Goal: Task Accomplishment & Management: Complete application form

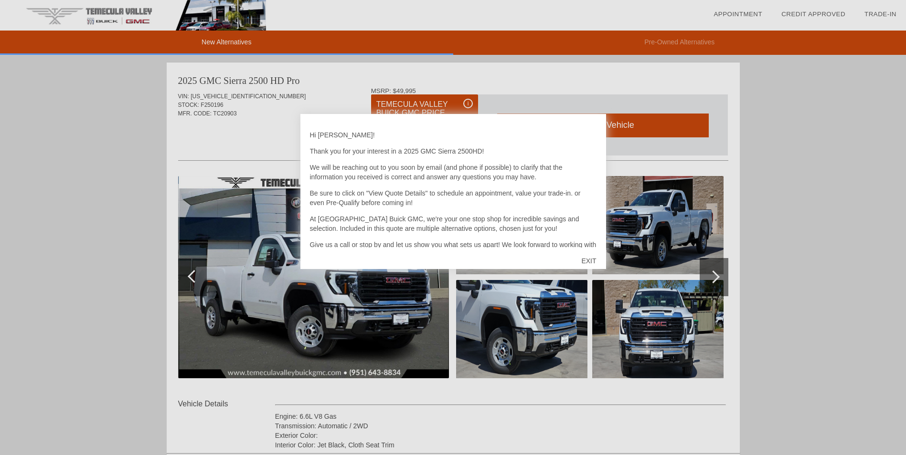
scroll to position [34, 0]
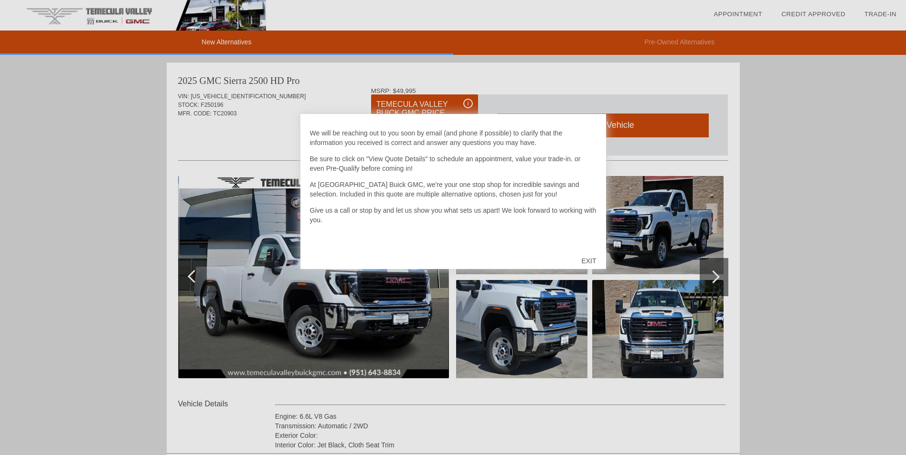
click at [590, 260] on div "EXIT" at bounding box center [588, 261] width 34 height 29
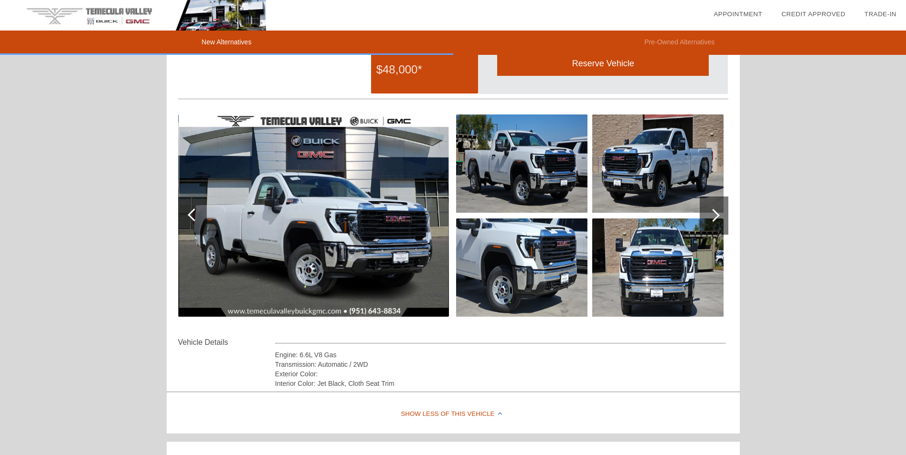
scroll to position [0, 0]
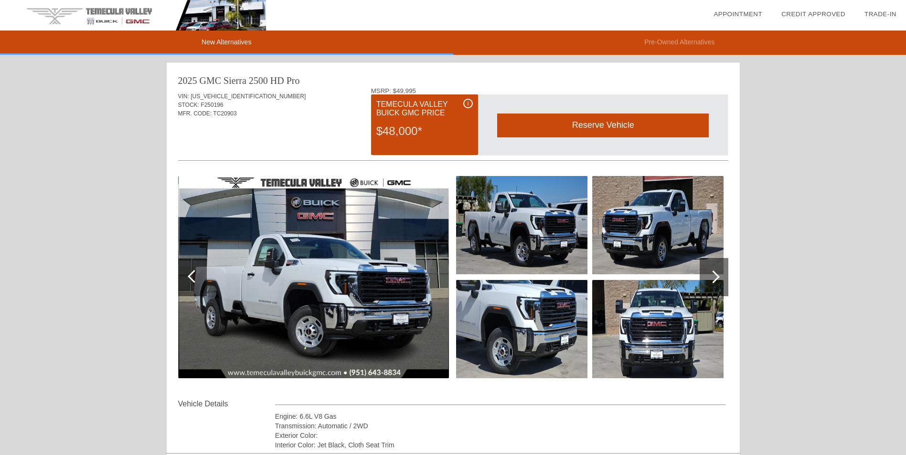
click at [347, 276] on img at bounding box center [313, 277] width 271 height 202
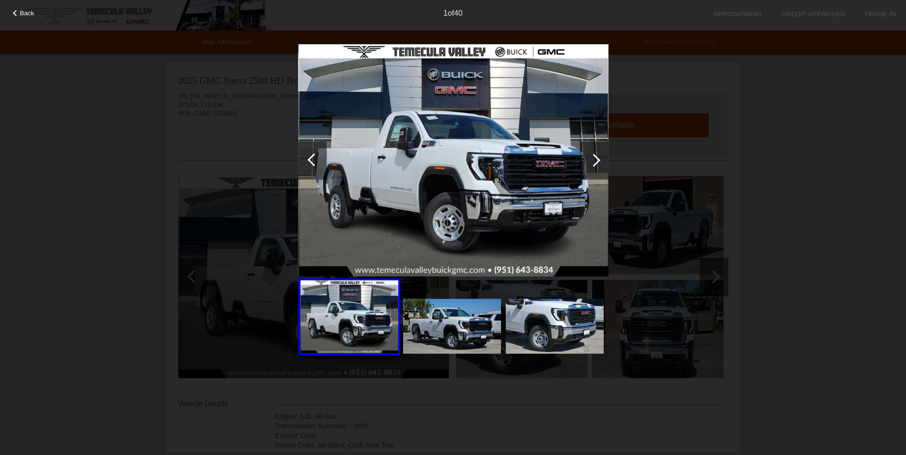
click at [429, 310] on img at bounding box center [452, 326] width 98 height 55
click at [537, 321] on img at bounding box center [555, 326] width 98 height 55
click at [593, 164] on div at bounding box center [593, 160] width 13 height 13
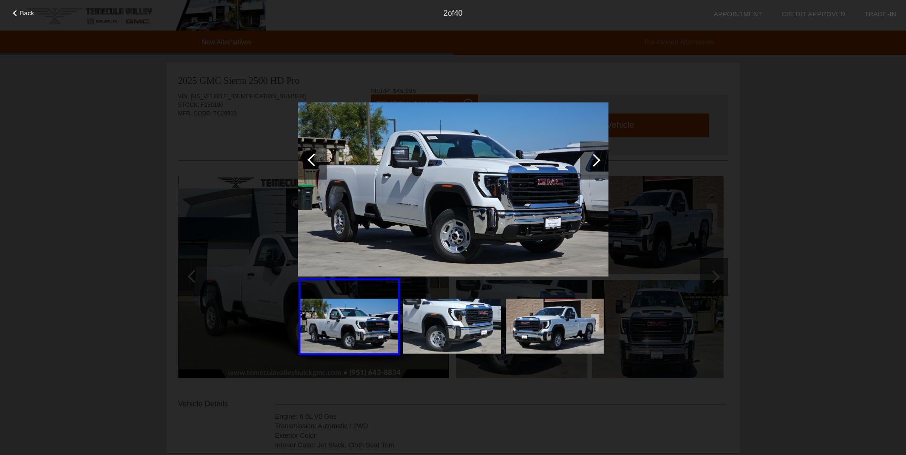
click at [596, 162] on div at bounding box center [593, 160] width 13 height 13
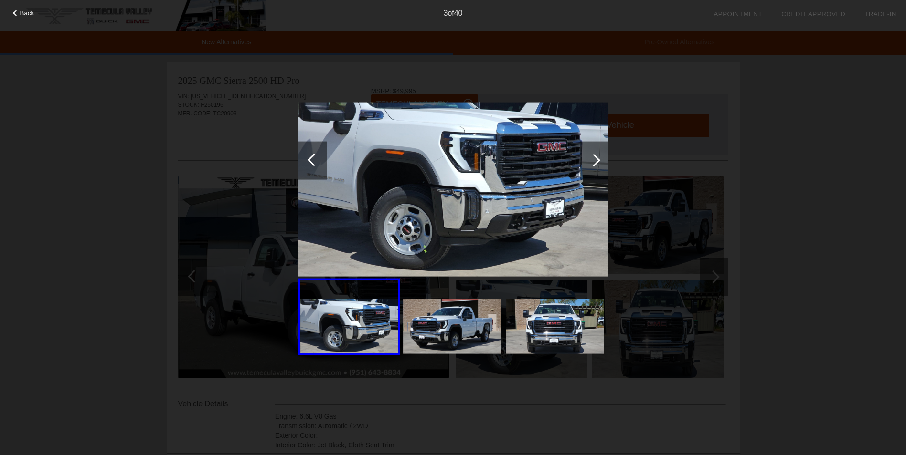
click at [596, 162] on div at bounding box center [593, 160] width 13 height 13
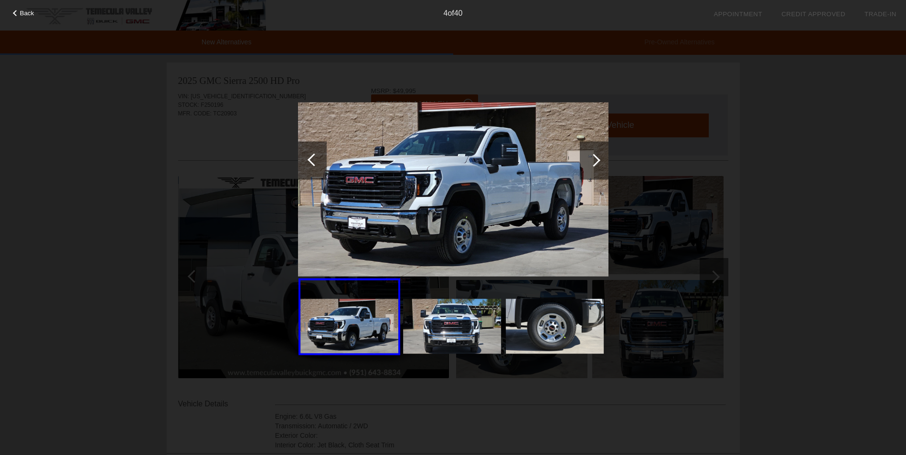
click at [596, 162] on div at bounding box center [593, 160] width 13 height 13
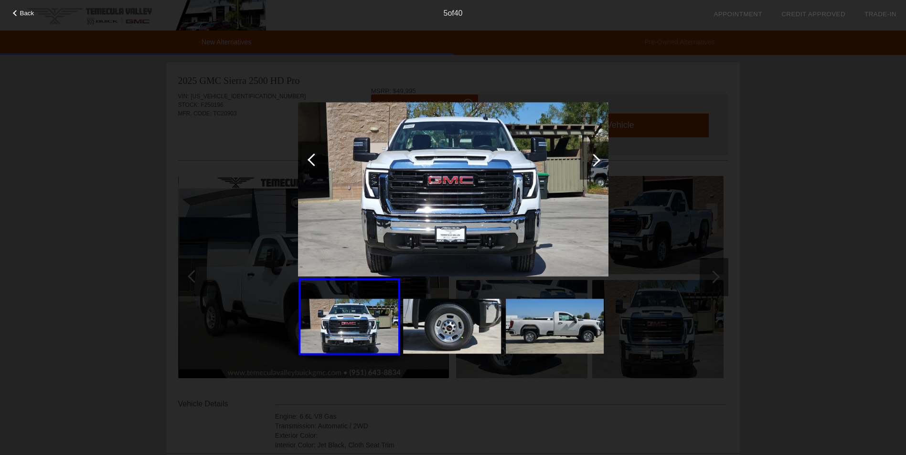
click at [595, 163] on div at bounding box center [593, 160] width 13 height 13
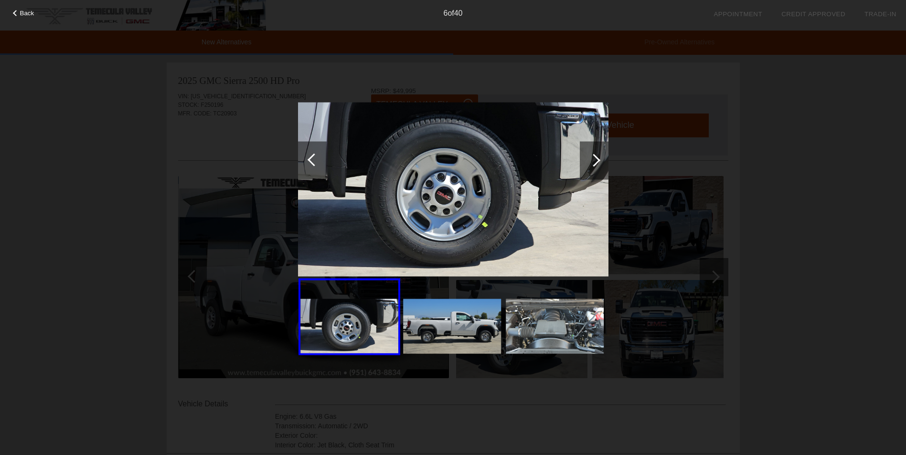
click at [595, 163] on div at bounding box center [593, 160] width 13 height 13
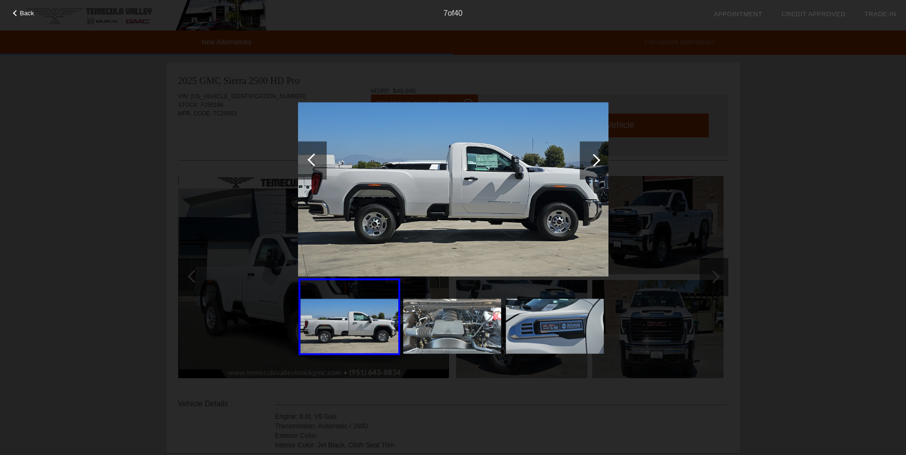
click at [595, 163] on div at bounding box center [593, 160] width 13 height 13
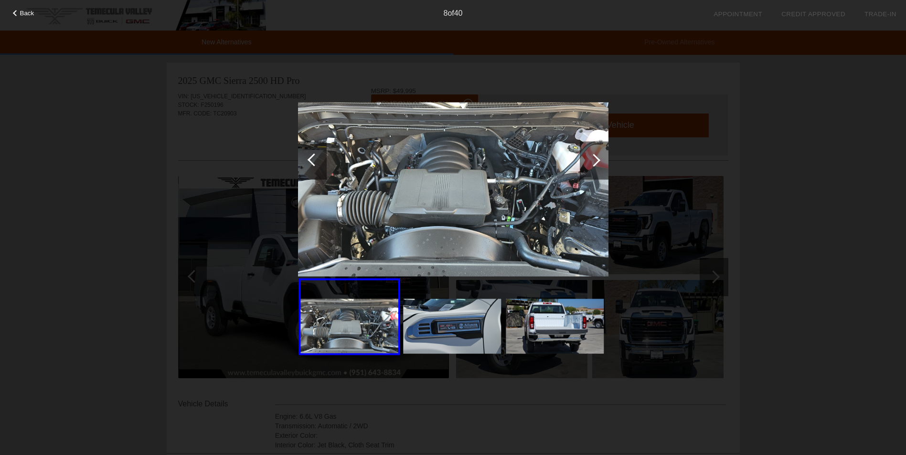
click at [595, 163] on div at bounding box center [593, 160] width 13 height 13
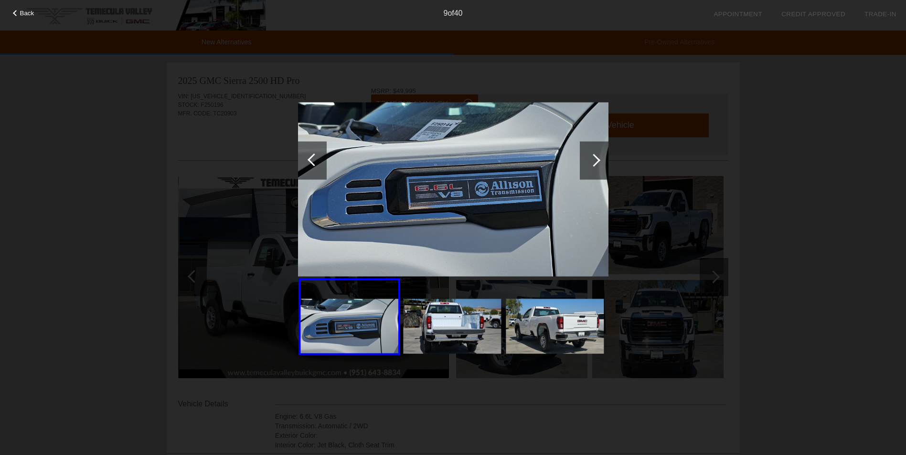
click at [595, 163] on div at bounding box center [593, 160] width 13 height 13
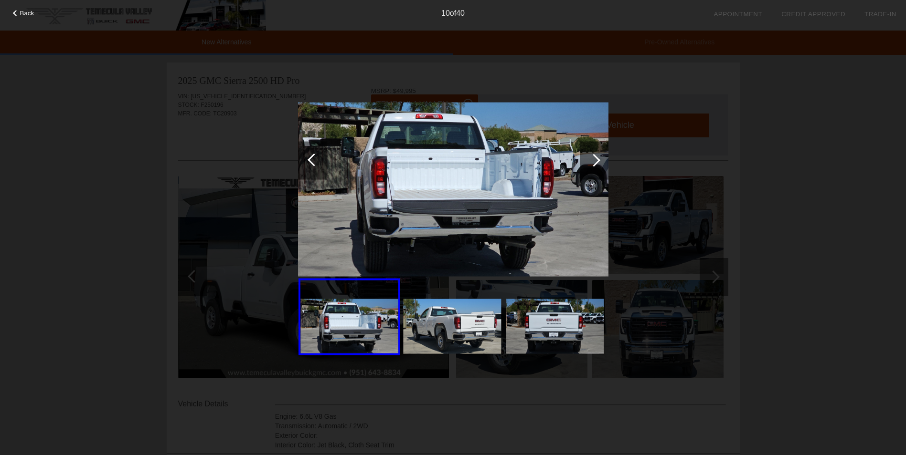
click at [309, 158] on div at bounding box center [313, 159] width 13 height 13
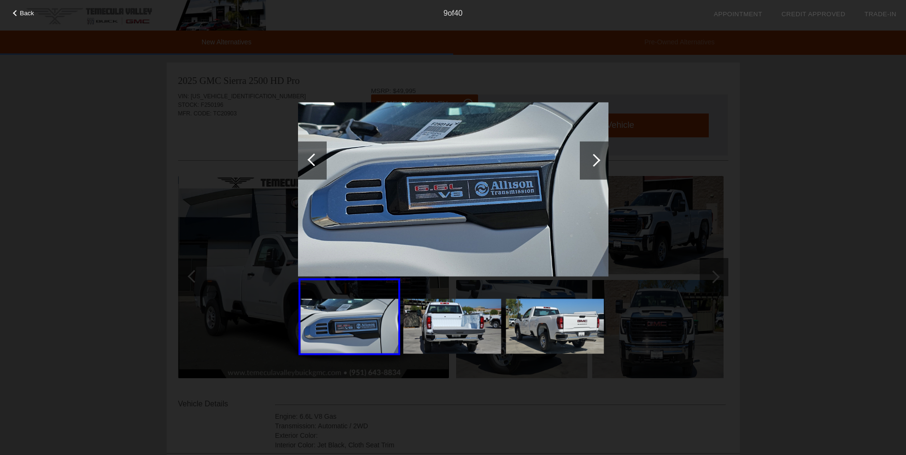
click at [594, 160] on div at bounding box center [593, 160] width 13 height 13
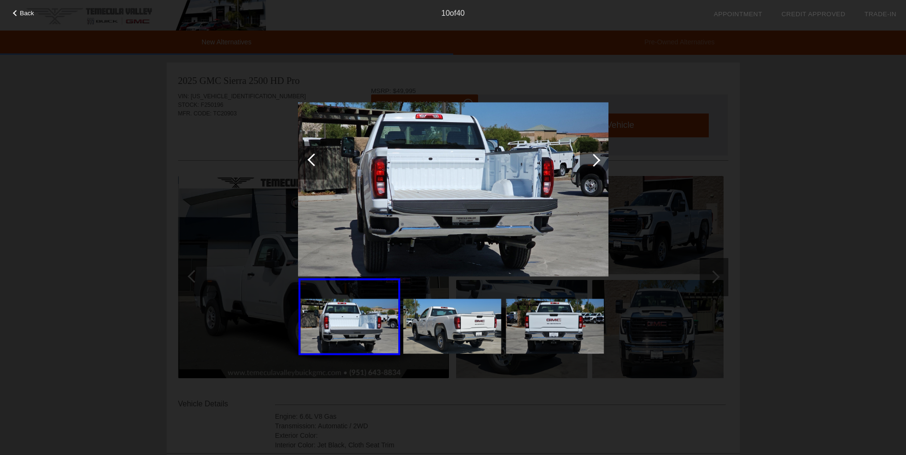
click at [594, 160] on div at bounding box center [593, 160] width 13 height 13
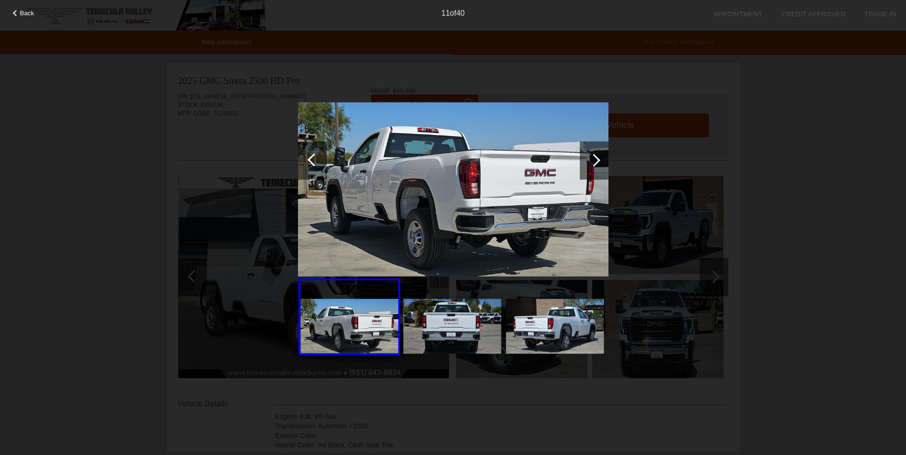
click at [594, 160] on div at bounding box center [593, 160] width 13 height 13
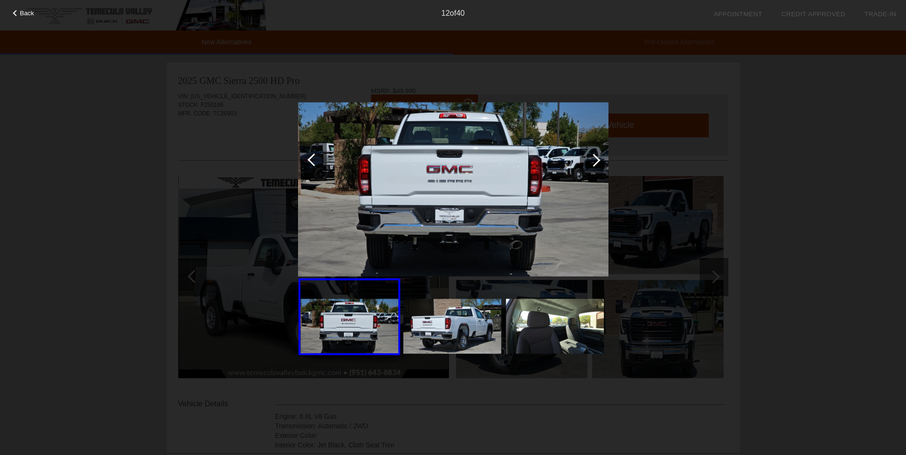
click at [594, 160] on div at bounding box center [593, 160] width 13 height 13
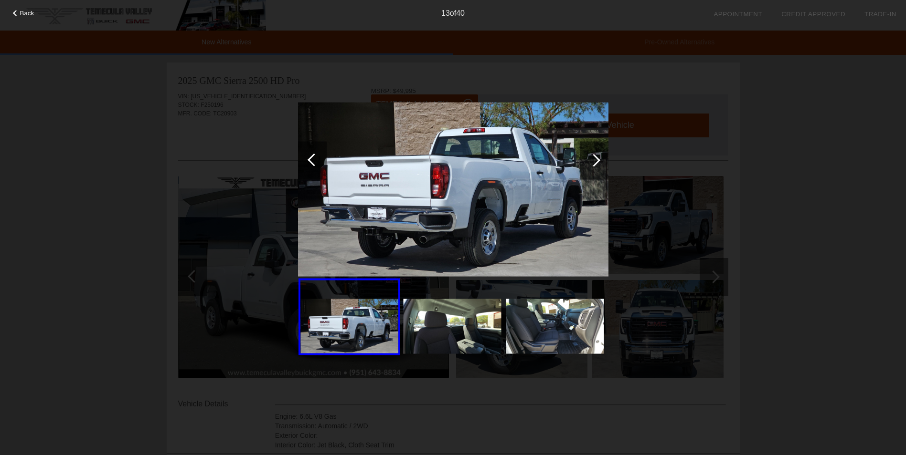
click at [594, 160] on div at bounding box center [593, 160] width 13 height 13
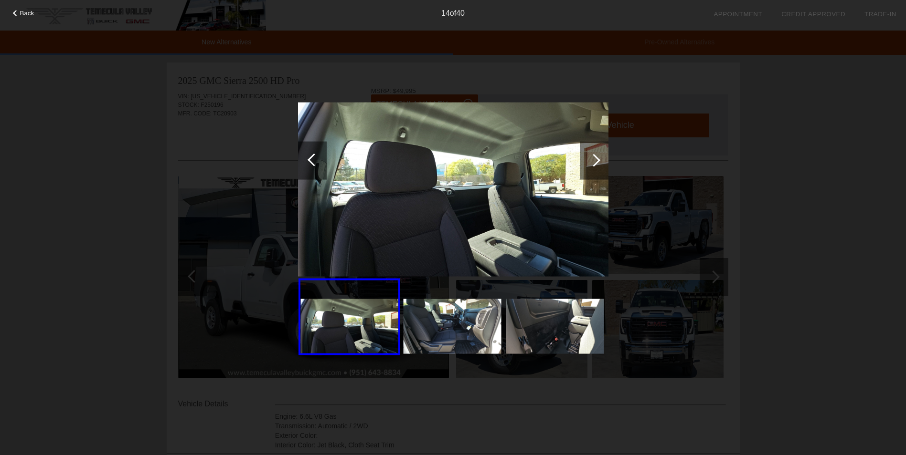
click at [594, 160] on div at bounding box center [593, 160] width 13 height 13
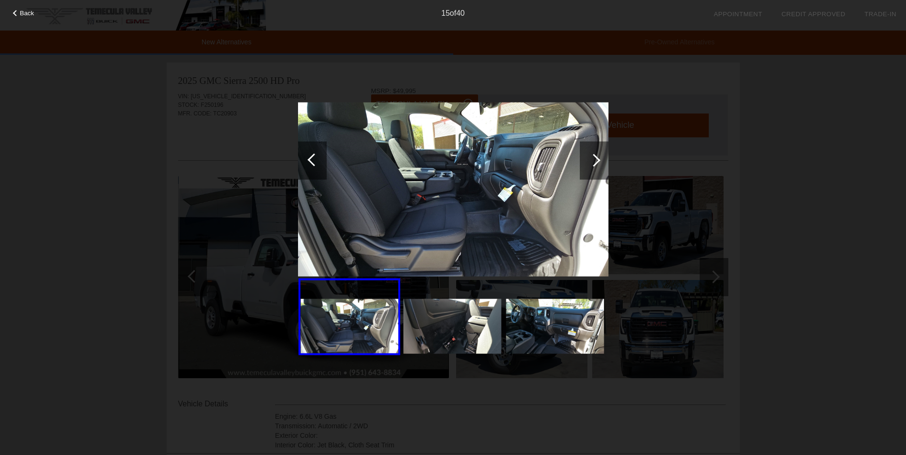
click at [594, 160] on div at bounding box center [593, 160] width 13 height 13
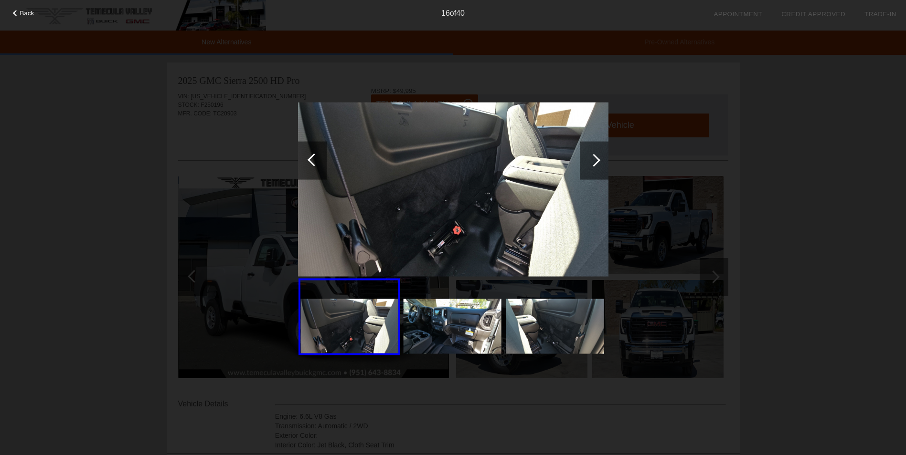
click at [594, 160] on div at bounding box center [593, 160] width 13 height 13
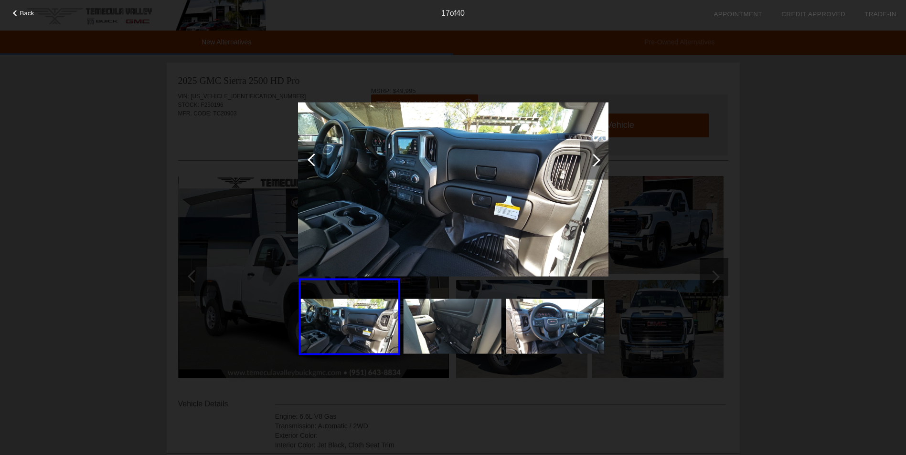
click at [598, 159] on div at bounding box center [593, 160] width 13 height 13
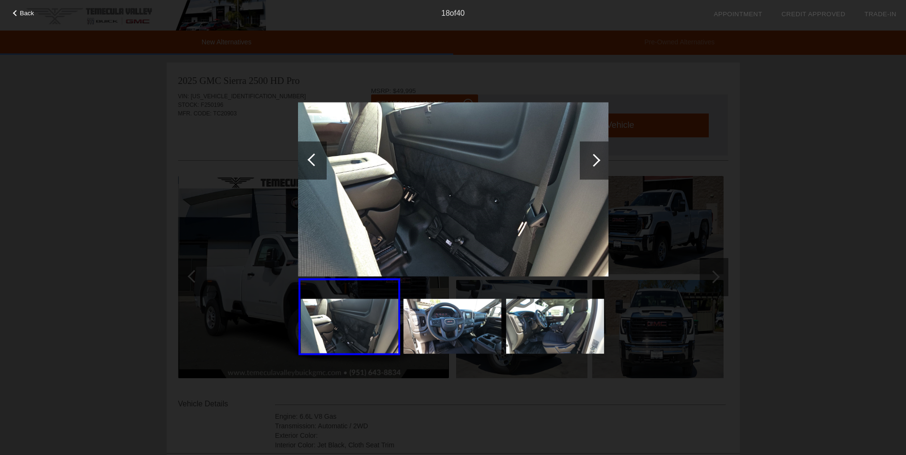
click at [598, 159] on div at bounding box center [593, 160] width 13 height 13
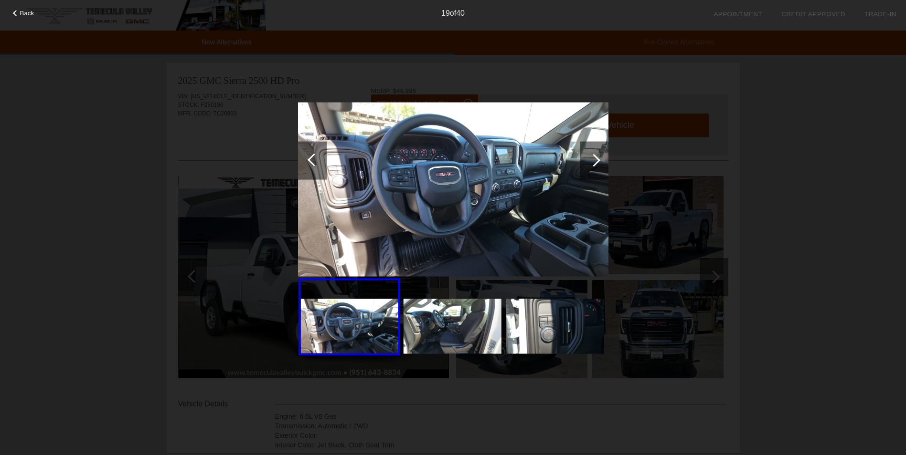
click at [598, 159] on div at bounding box center [593, 160] width 13 height 13
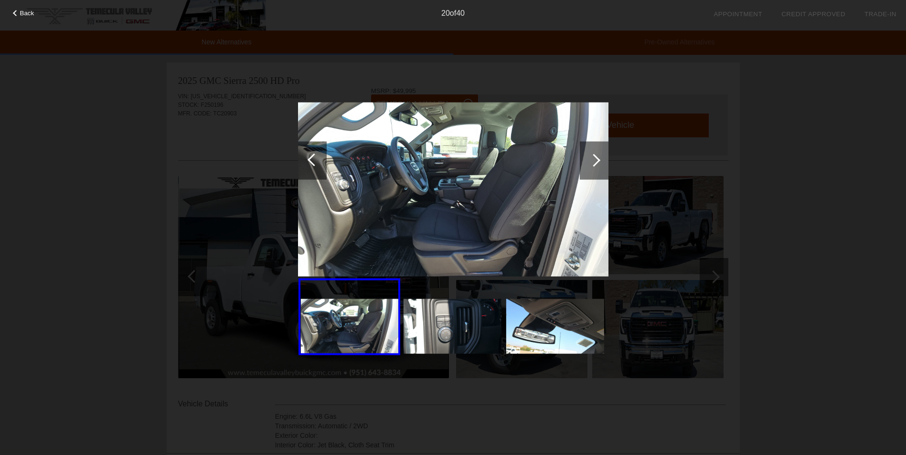
click at [598, 159] on div at bounding box center [593, 160] width 13 height 13
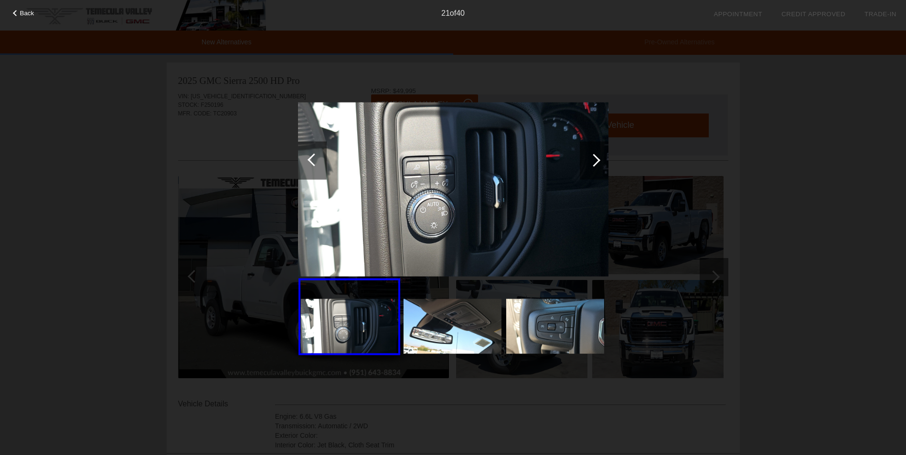
click at [598, 159] on div at bounding box center [593, 160] width 13 height 13
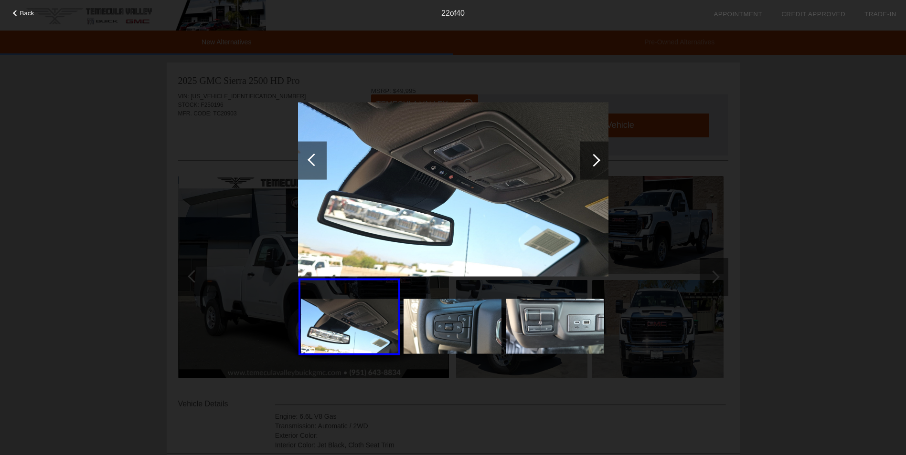
click at [598, 159] on div at bounding box center [593, 160] width 13 height 13
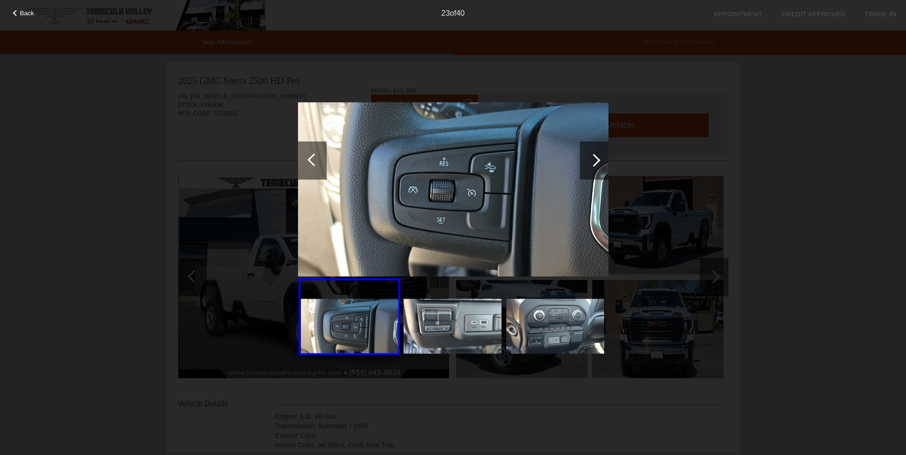
click at [598, 159] on div at bounding box center [593, 160] width 13 height 13
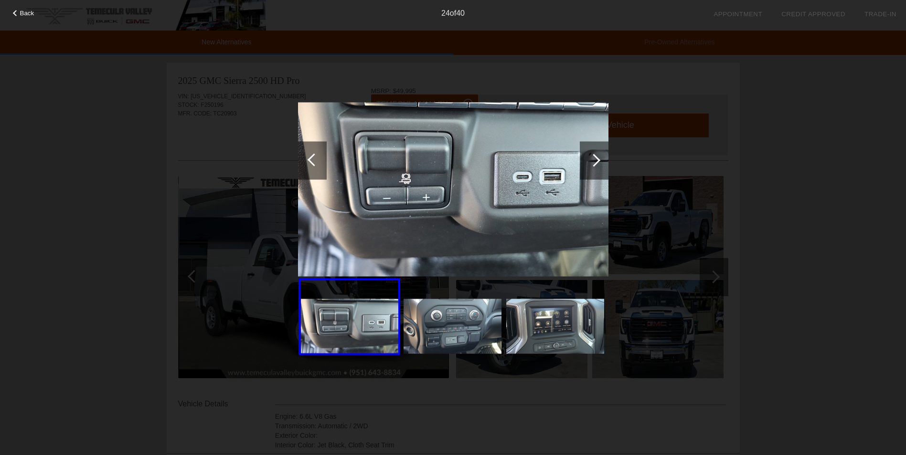
click at [598, 159] on div at bounding box center [593, 160] width 13 height 13
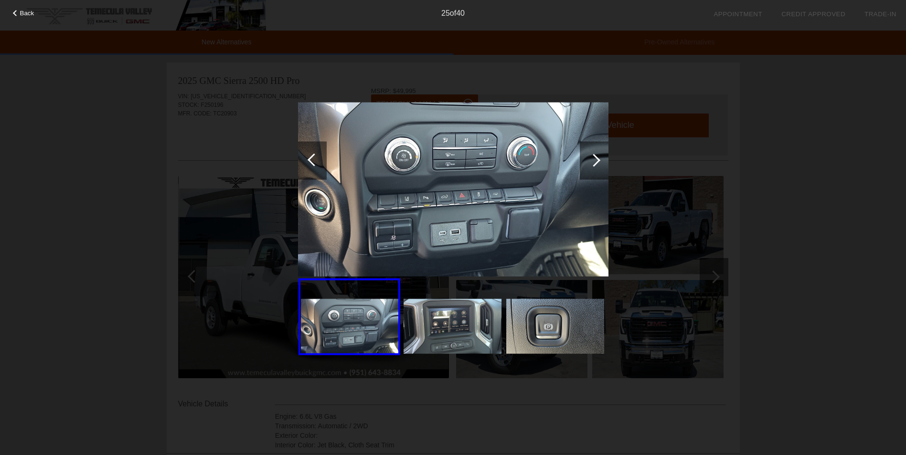
click at [598, 159] on div at bounding box center [593, 160] width 13 height 13
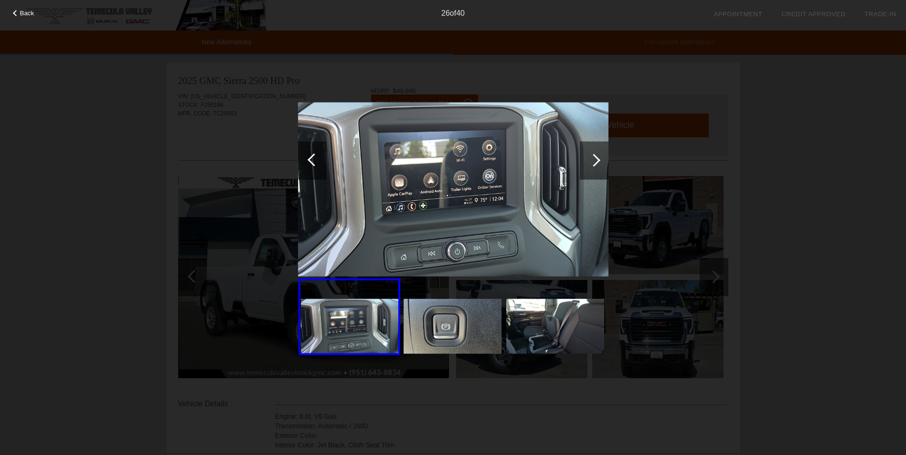
click at [598, 159] on div at bounding box center [593, 160] width 13 height 13
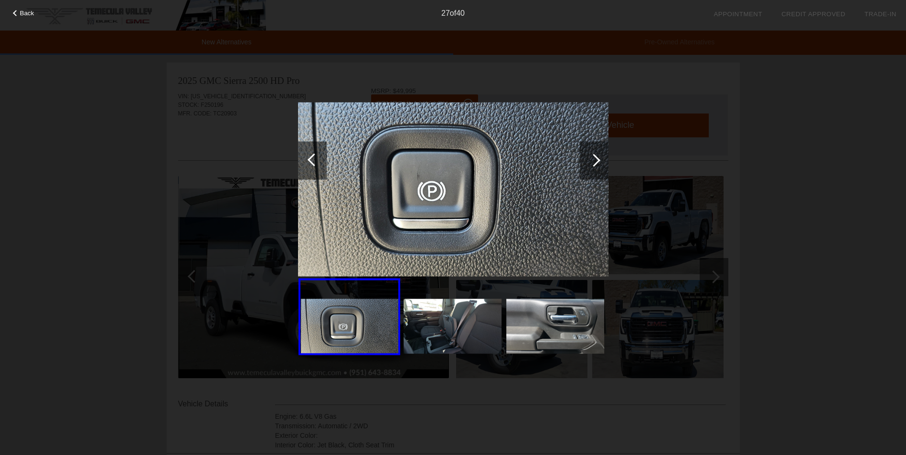
click at [598, 159] on div at bounding box center [593, 160] width 13 height 13
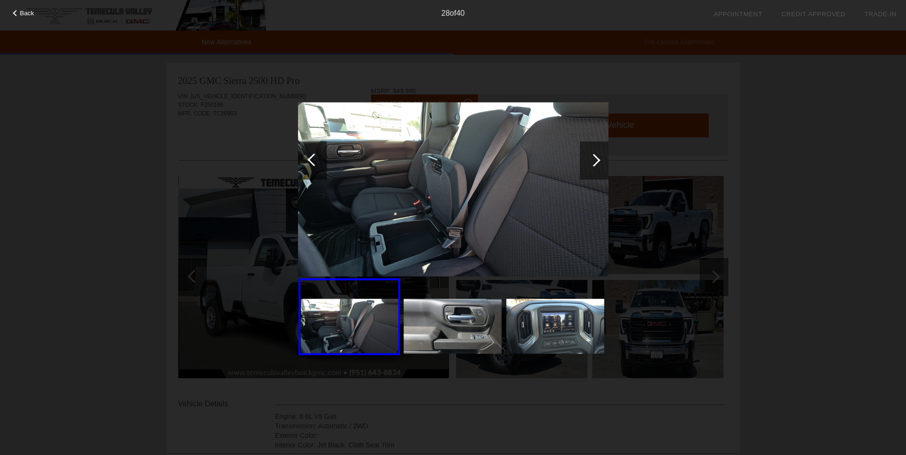
click at [598, 159] on div at bounding box center [593, 160] width 13 height 13
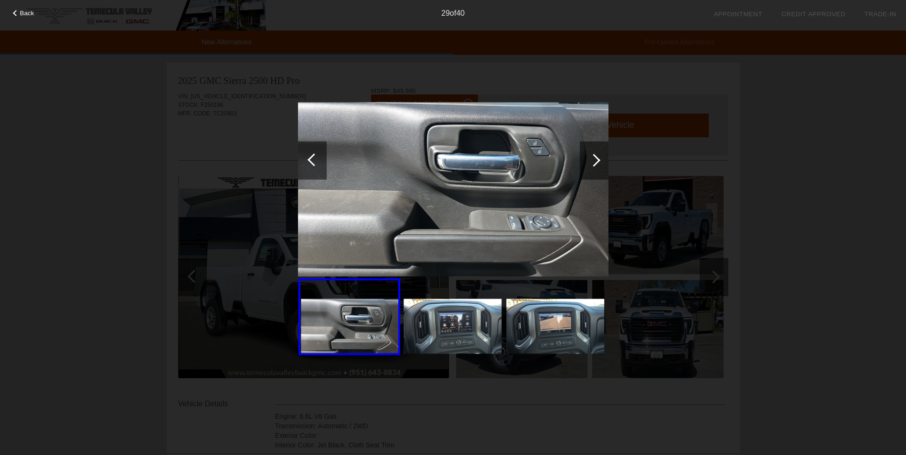
click at [598, 159] on div at bounding box center [593, 160] width 13 height 13
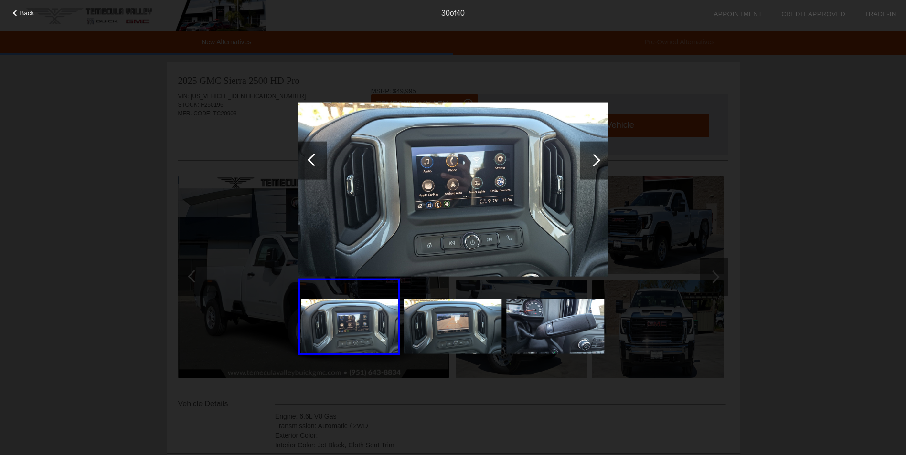
click at [598, 159] on div at bounding box center [593, 160] width 13 height 13
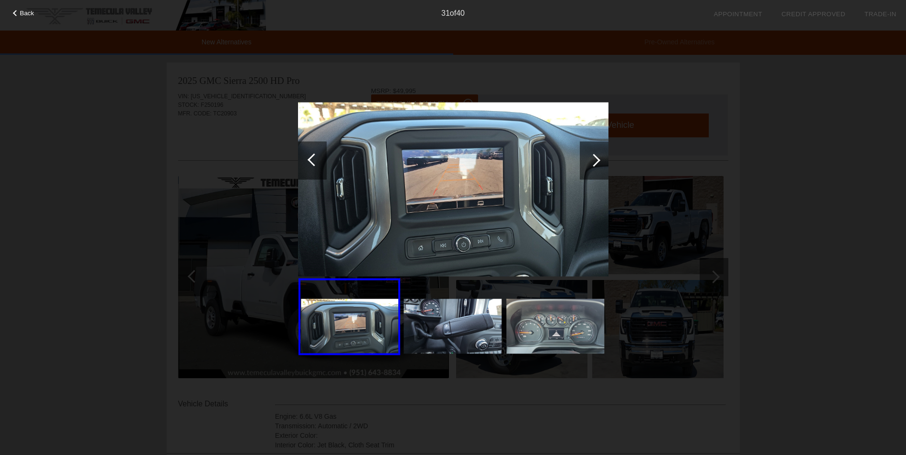
click at [598, 159] on div at bounding box center [593, 160] width 13 height 13
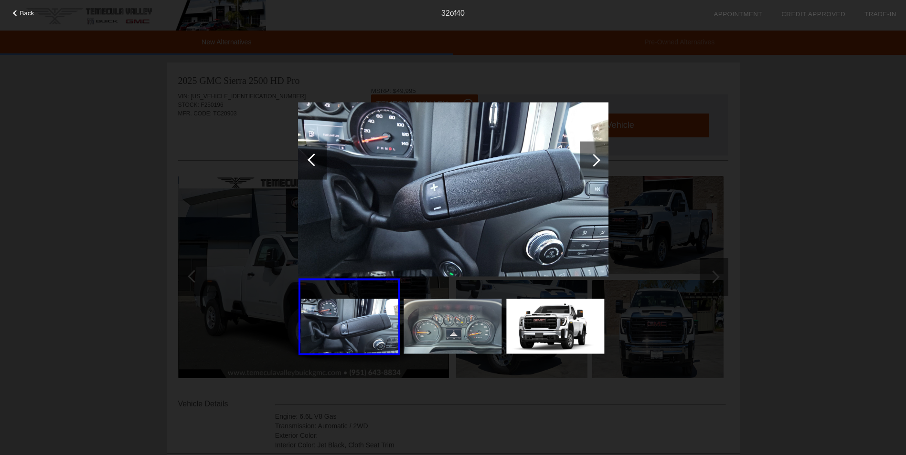
click at [598, 159] on div at bounding box center [593, 160] width 13 height 13
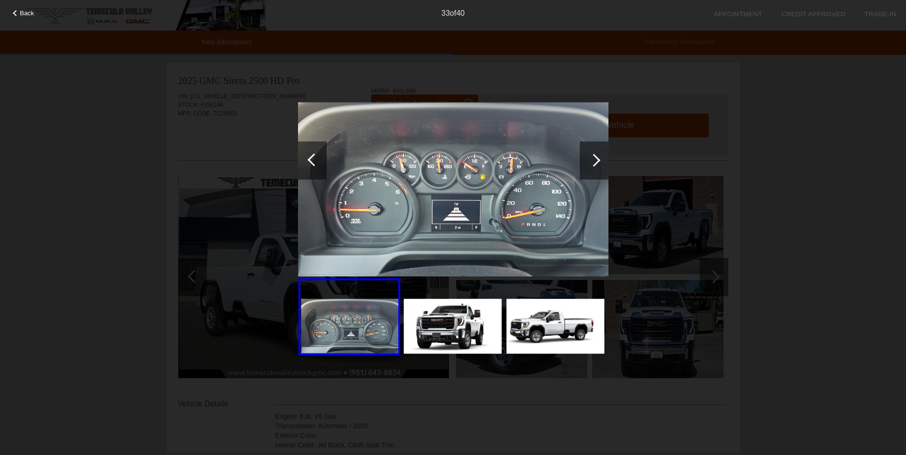
click at [598, 159] on div at bounding box center [593, 160] width 13 height 13
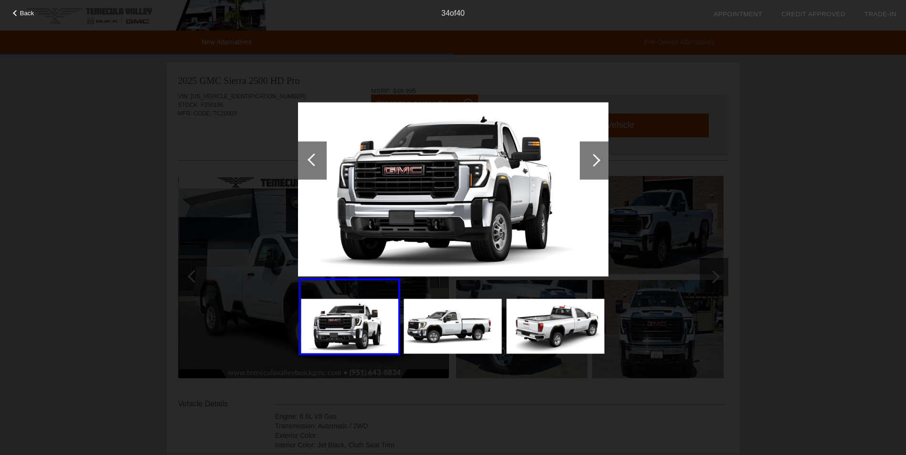
click at [598, 159] on div at bounding box center [593, 160] width 13 height 13
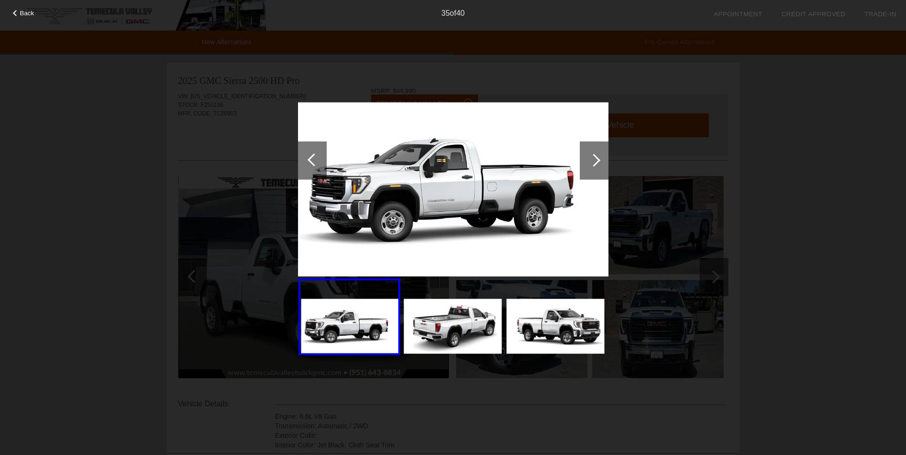
click at [31, 11] on span "Back" at bounding box center [27, 13] width 14 height 7
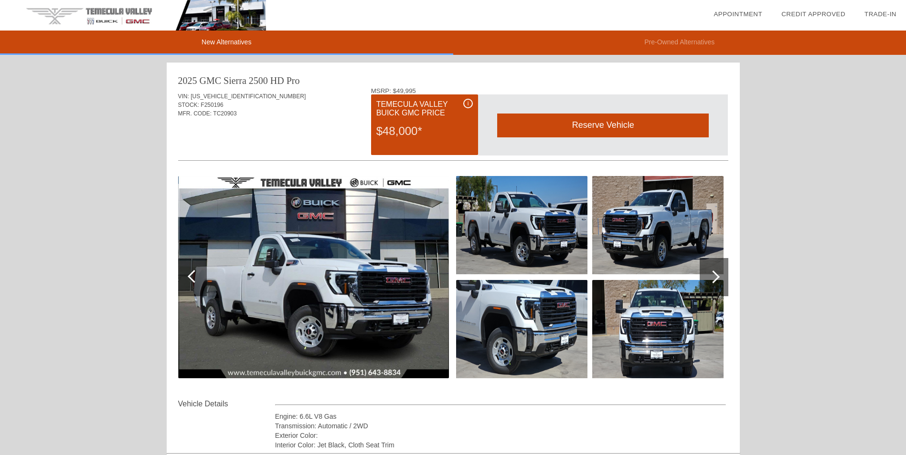
click at [115, 9] on img at bounding box center [133, 15] width 266 height 31
